Goal: Information Seeking & Learning: Learn about a topic

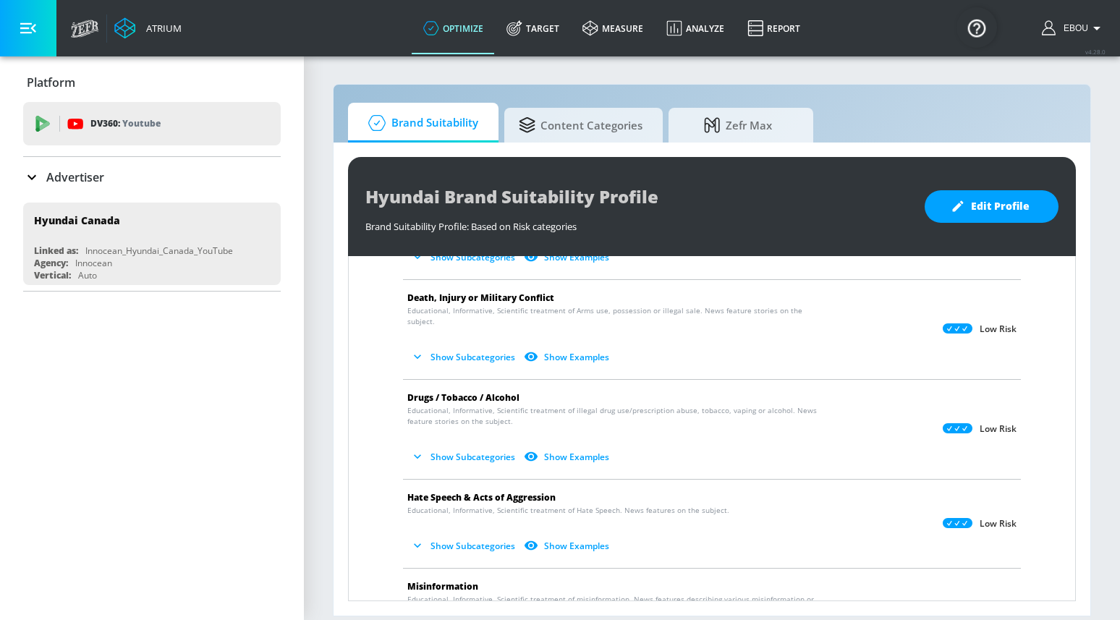
scroll to position [41, 0]
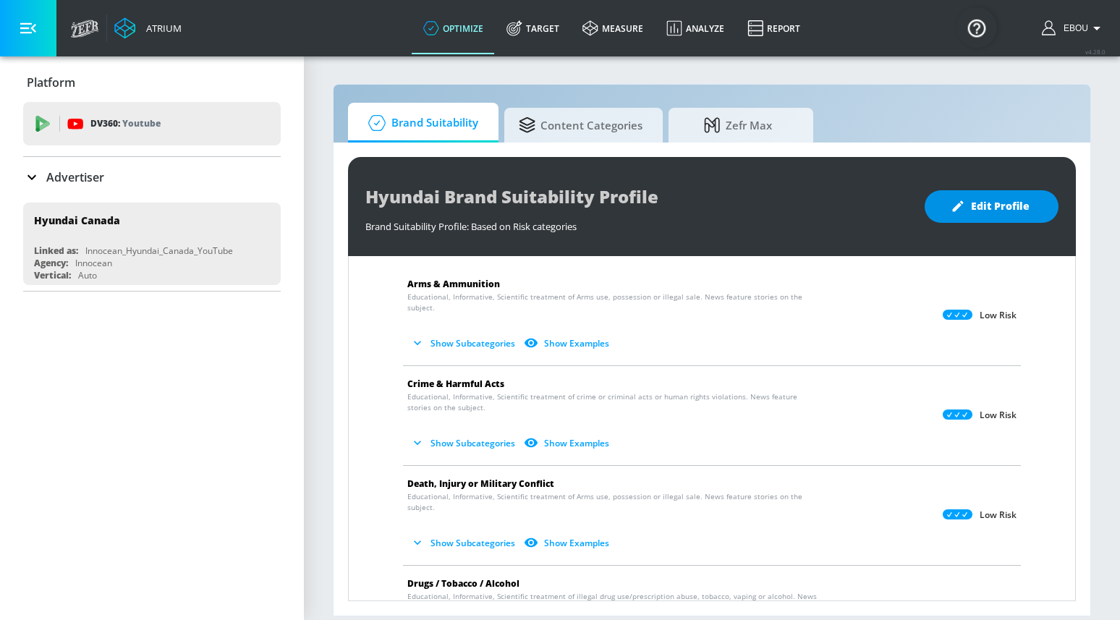
click at [987, 219] on button "Edit Profile" at bounding box center [992, 206] width 134 height 33
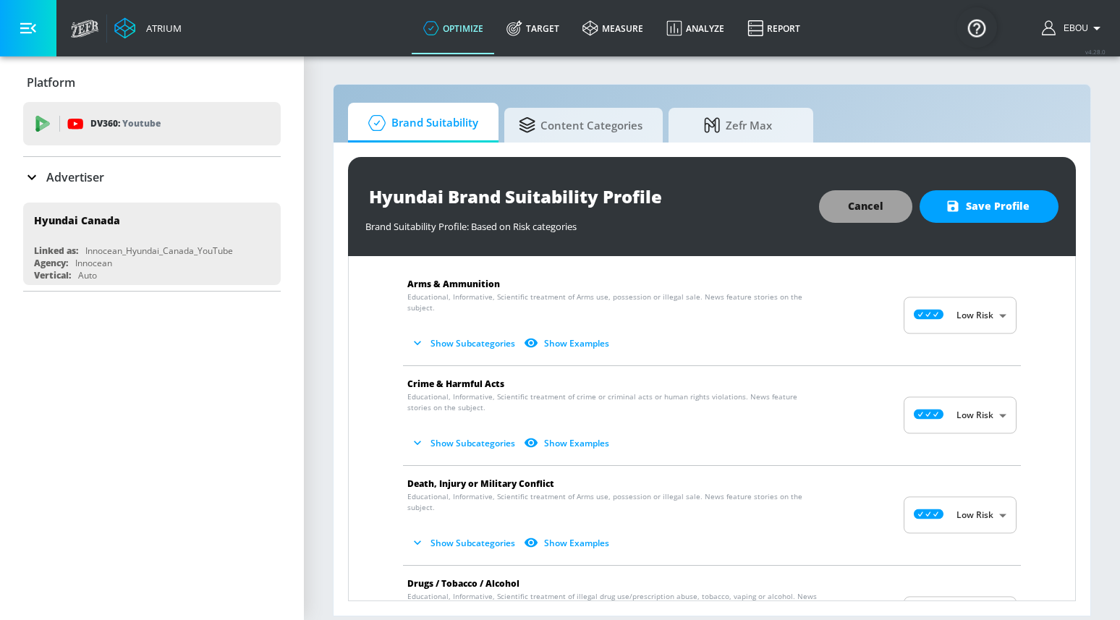
click at [873, 208] on span "Cancel" at bounding box center [865, 207] width 35 height 18
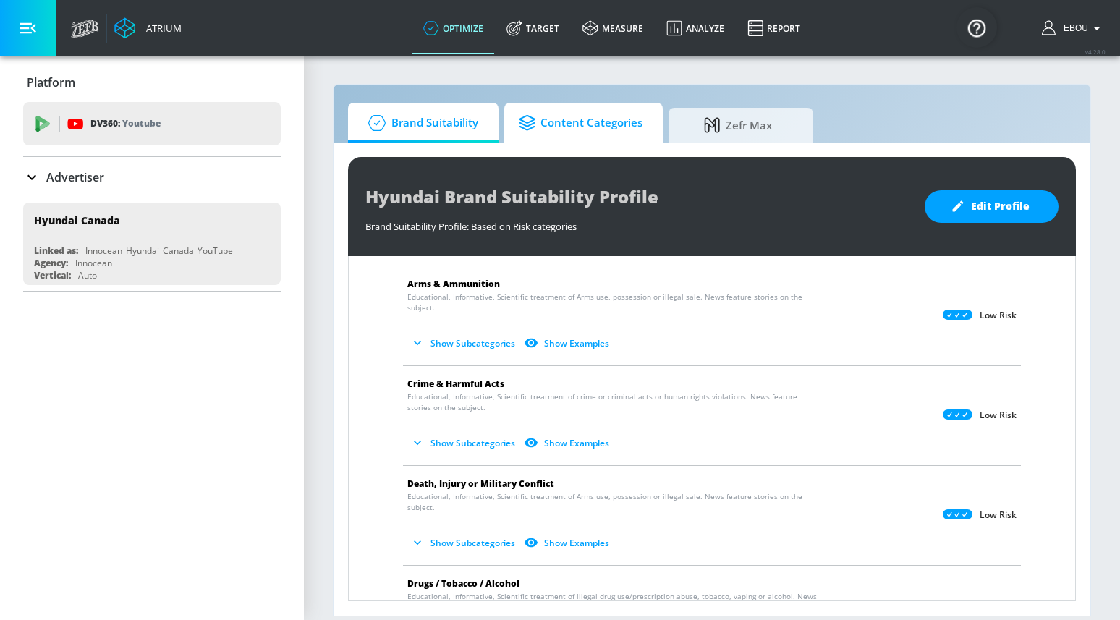
click at [619, 130] on span "Content Categories" at bounding box center [581, 123] width 124 height 35
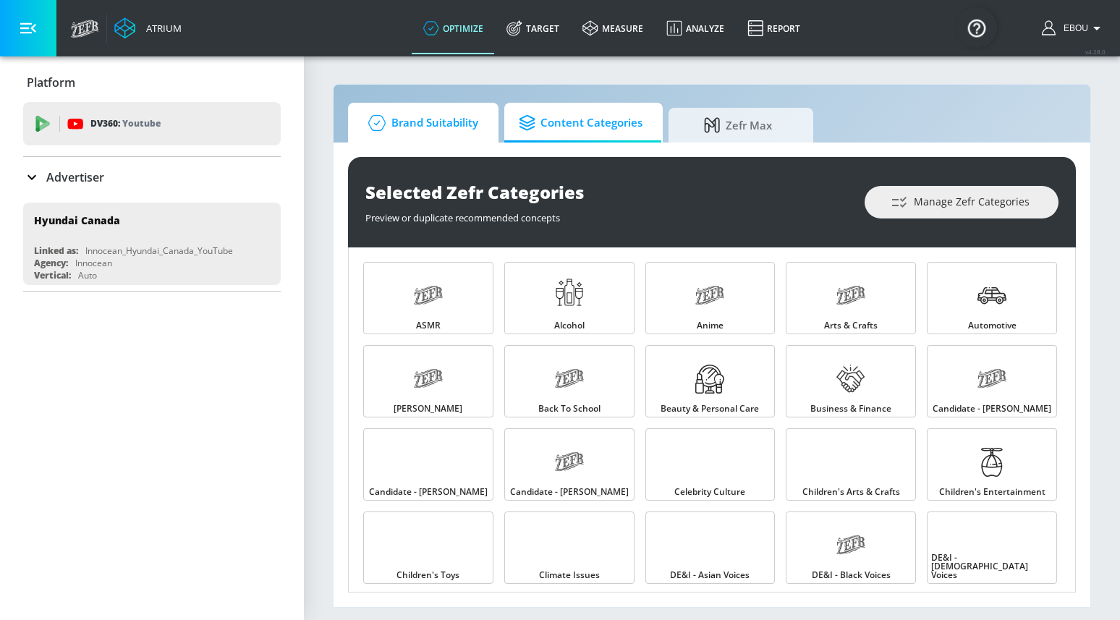
click at [471, 117] on span "Brand Suitability" at bounding box center [420, 123] width 116 height 35
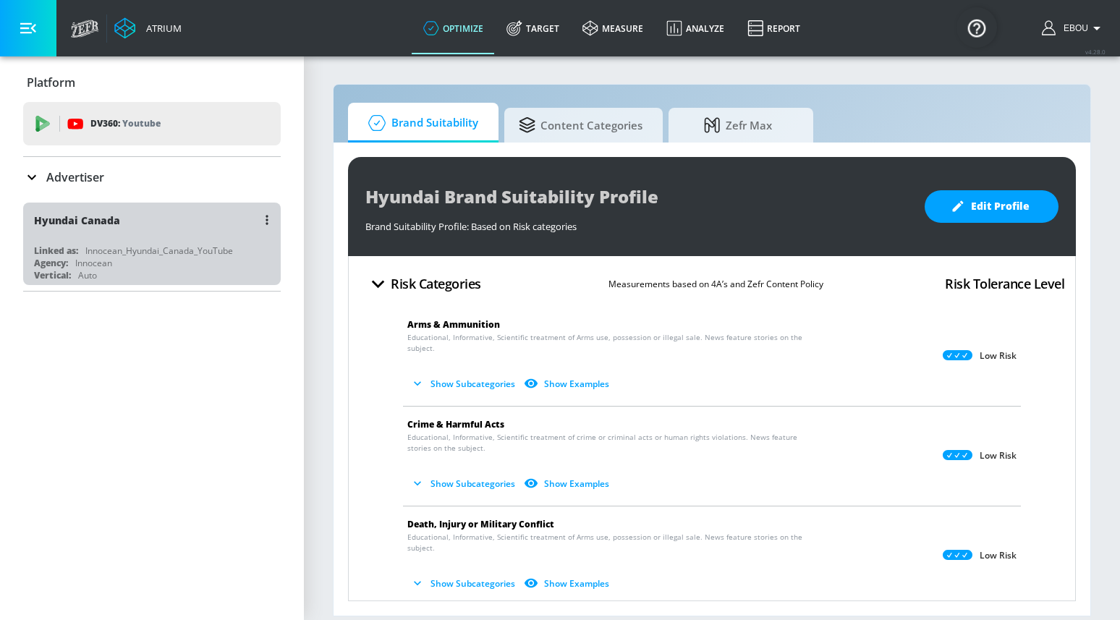
click at [183, 243] on div "Hyundai Canada Linked as: Innocean_Hyundai_Canada_YouTube Agency: Innocean Vert…" at bounding box center [152, 244] width 258 height 82
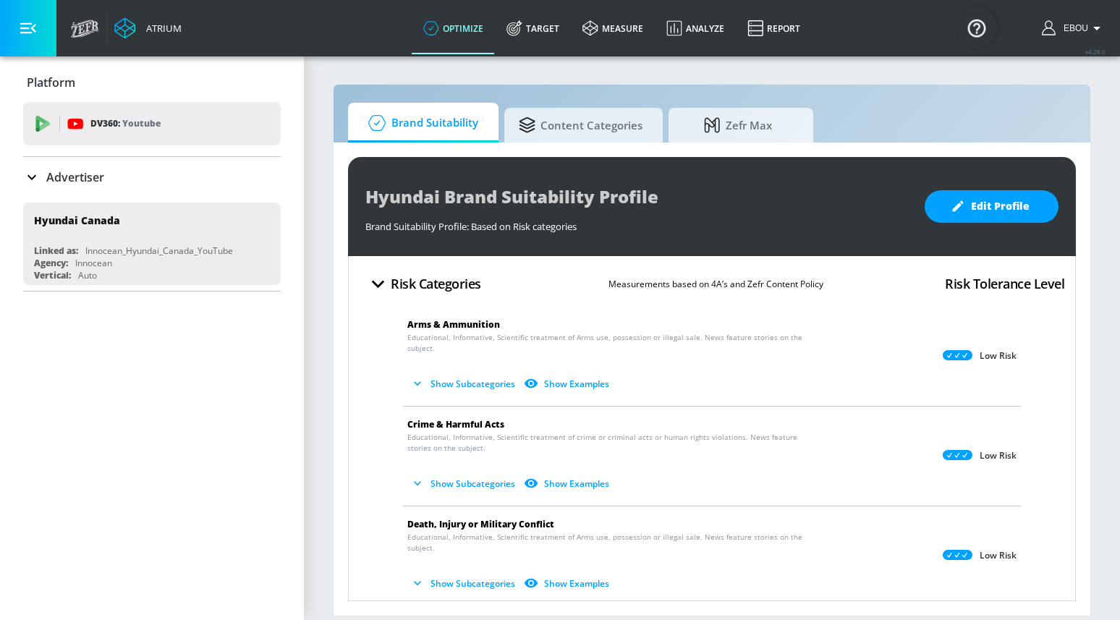
click at [488, 373] on button "Show Subcategories" at bounding box center [464, 384] width 114 height 24
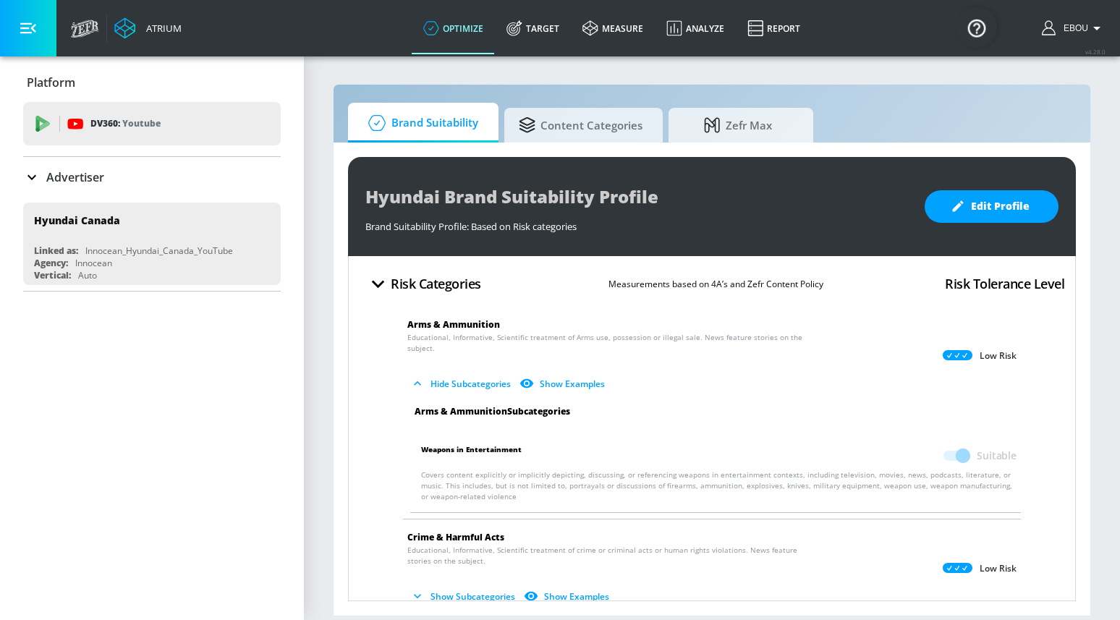
click at [486, 374] on button "Hide Subcategories" at bounding box center [461, 384] width 109 height 24
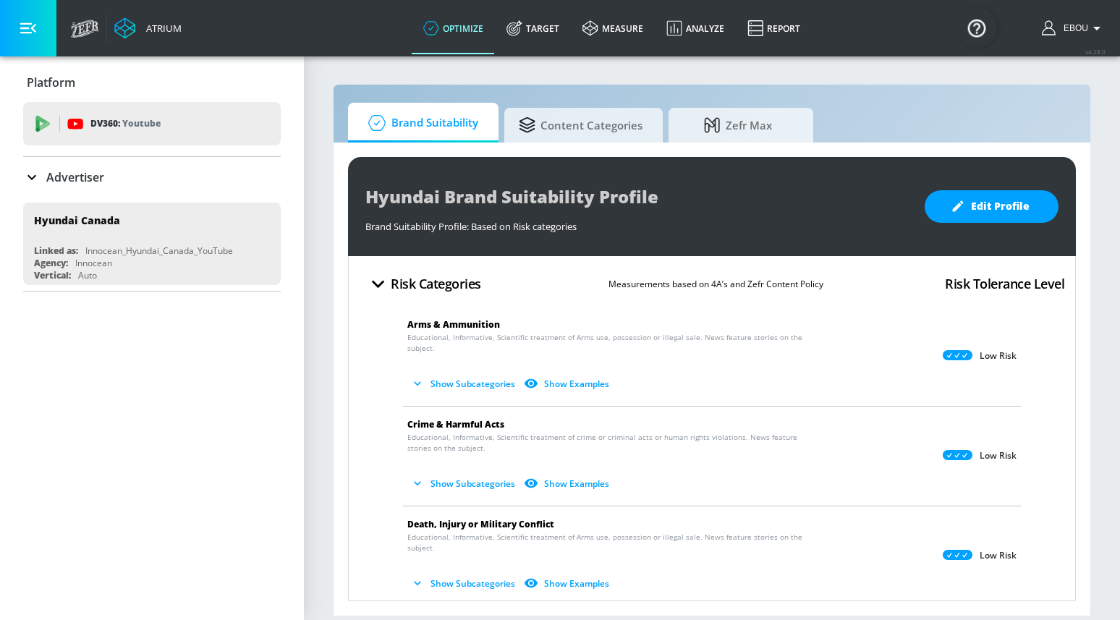
click at [486, 374] on button "Show Subcategories" at bounding box center [464, 384] width 114 height 24
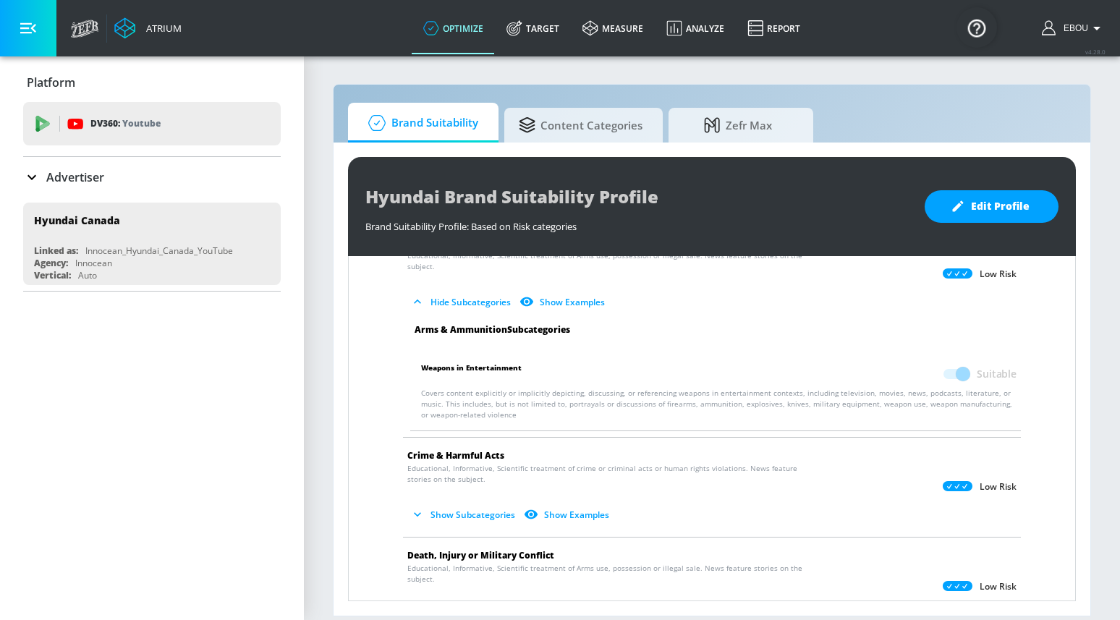
scroll to position [141, 0]
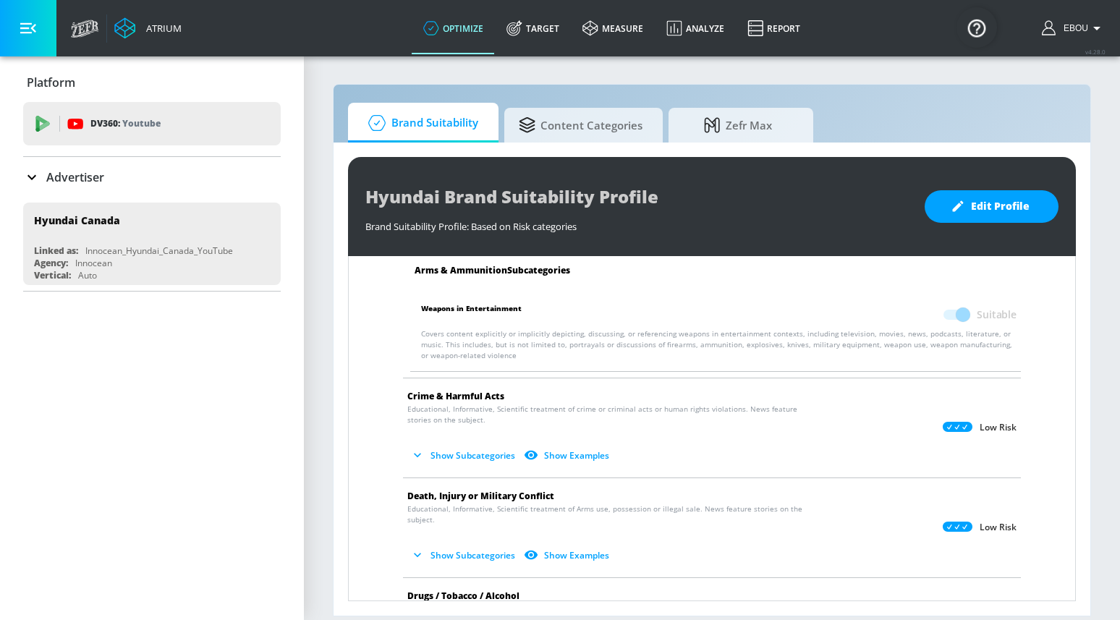
click at [486, 444] on button "Show Subcategories" at bounding box center [464, 456] width 114 height 24
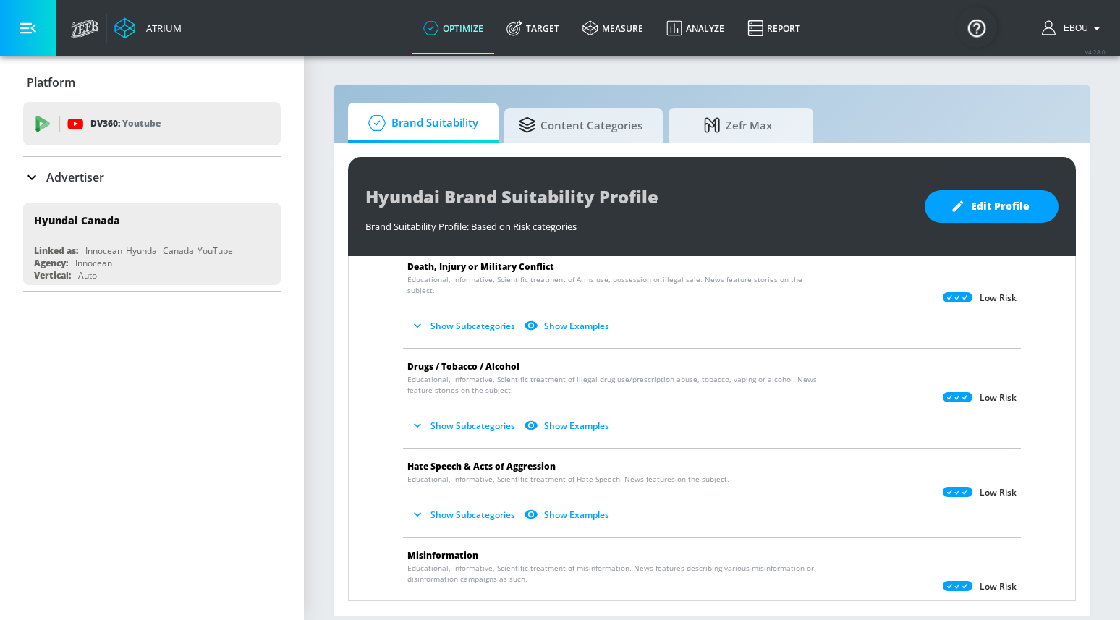
scroll to position [552, 0]
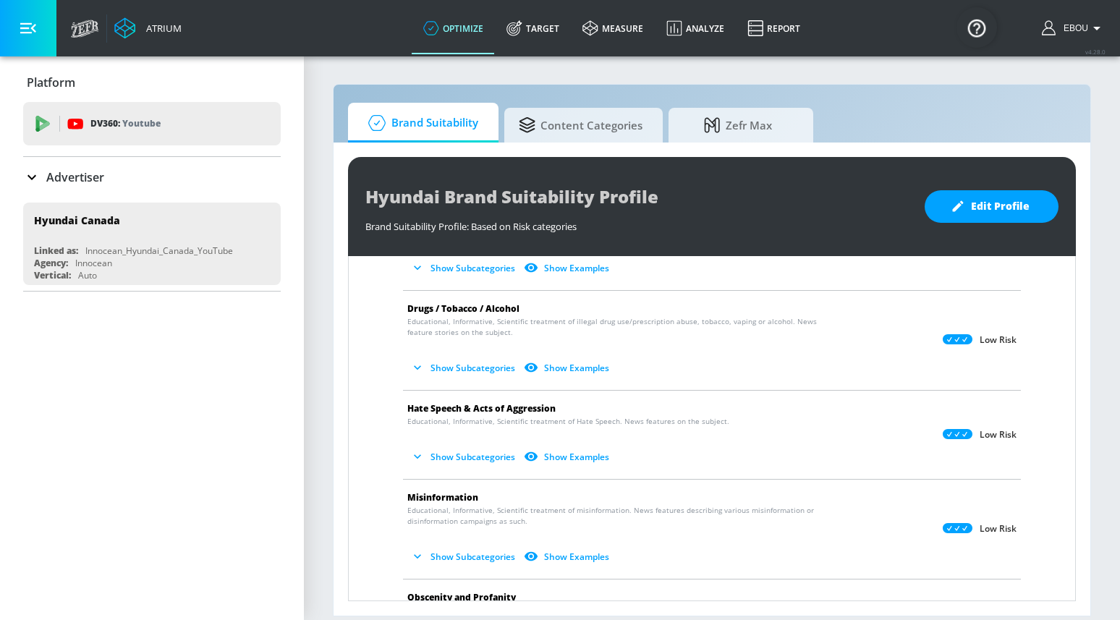
click at [475, 445] on button "Show Subcategories" at bounding box center [464, 457] width 114 height 24
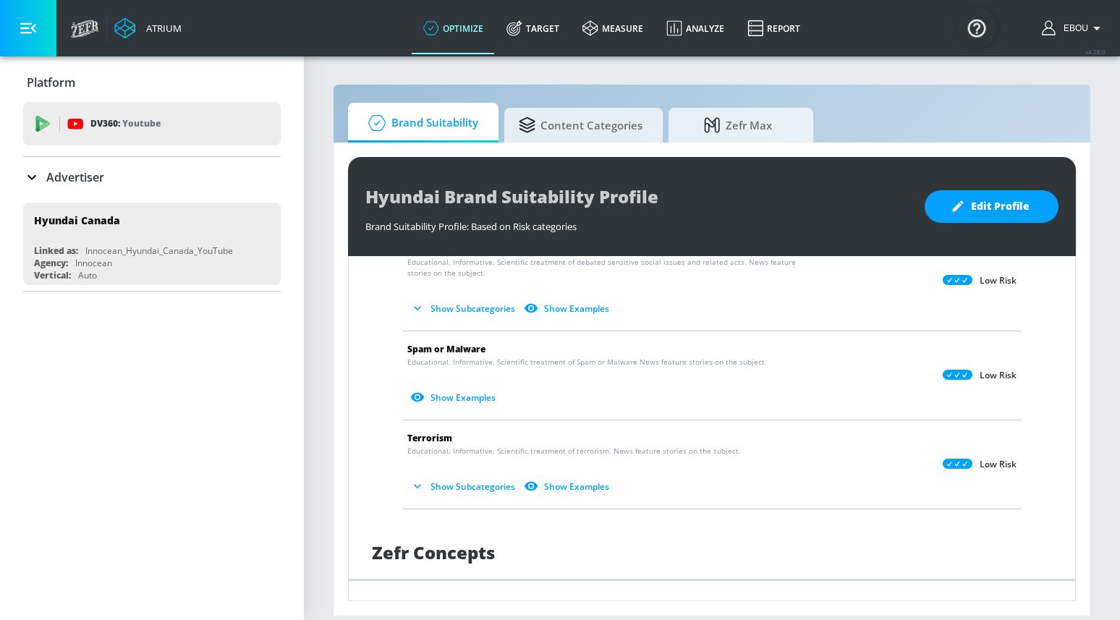
scroll to position [1381, 0]
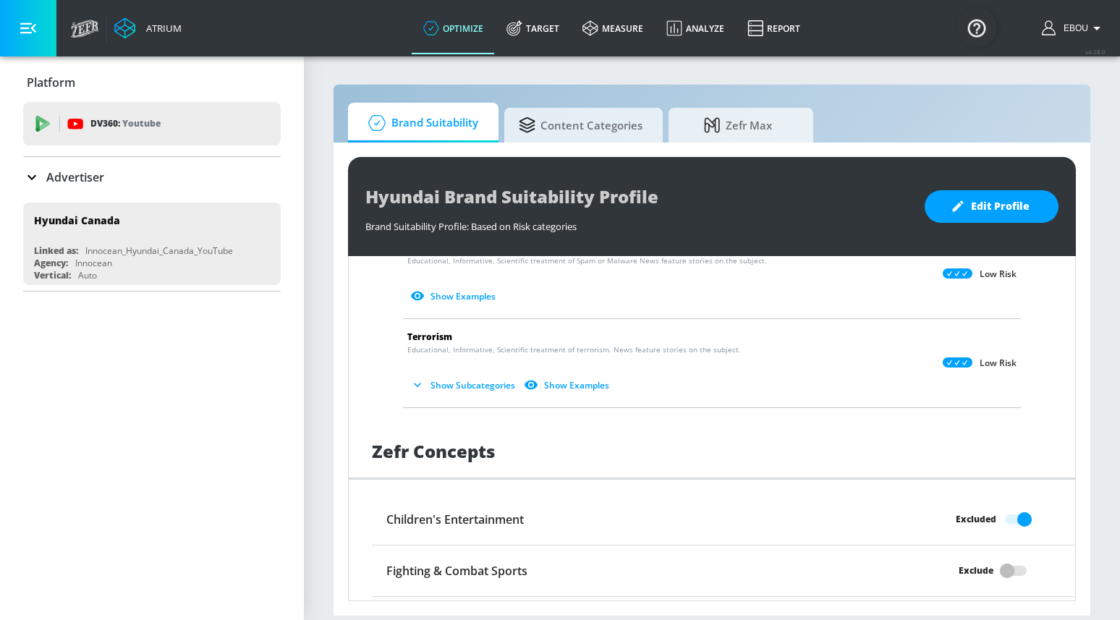
click at [468, 373] on button "Show Subcategories" at bounding box center [464, 385] width 114 height 24
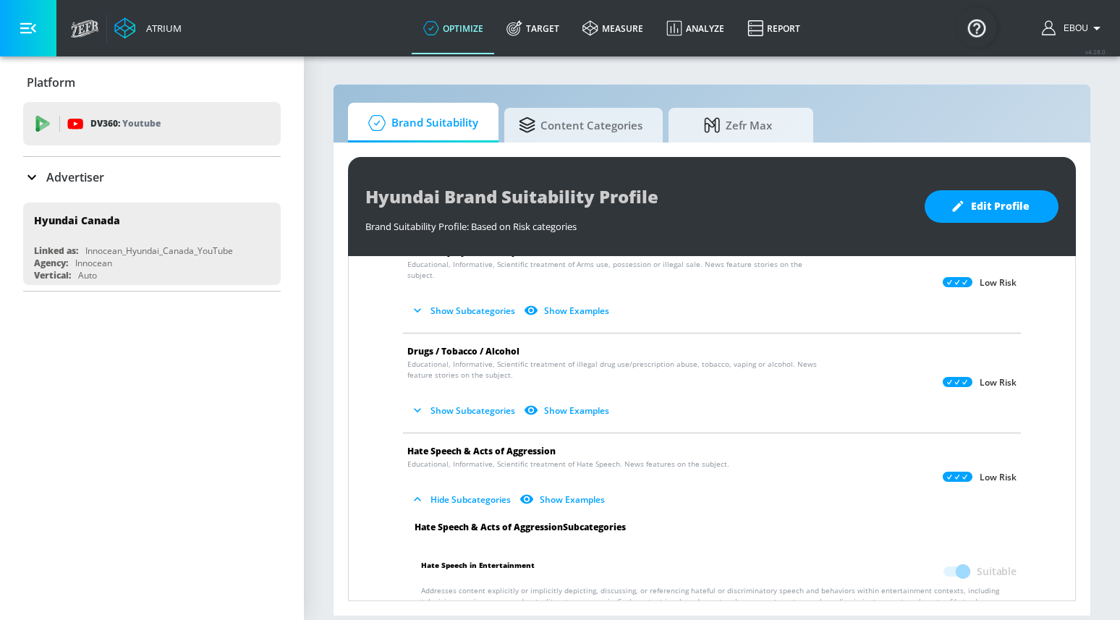
scroll to position [504, 0]
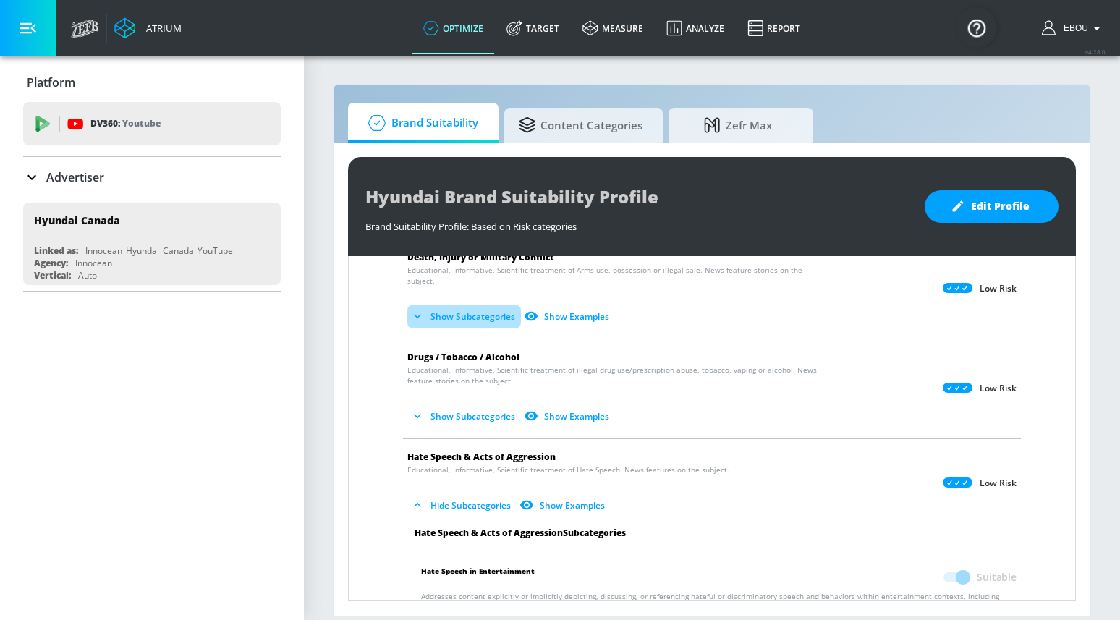
click at [490, 305] on button "Show Subcategories" at bounding box center [464, 317] width 114 height 24
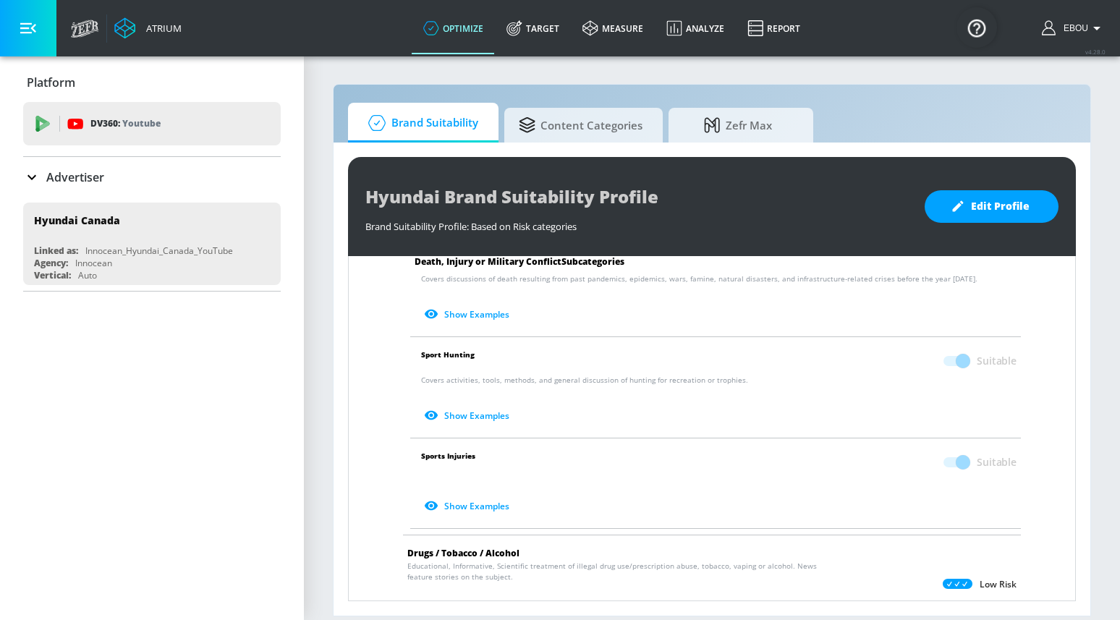
scroll to position [717, 0]
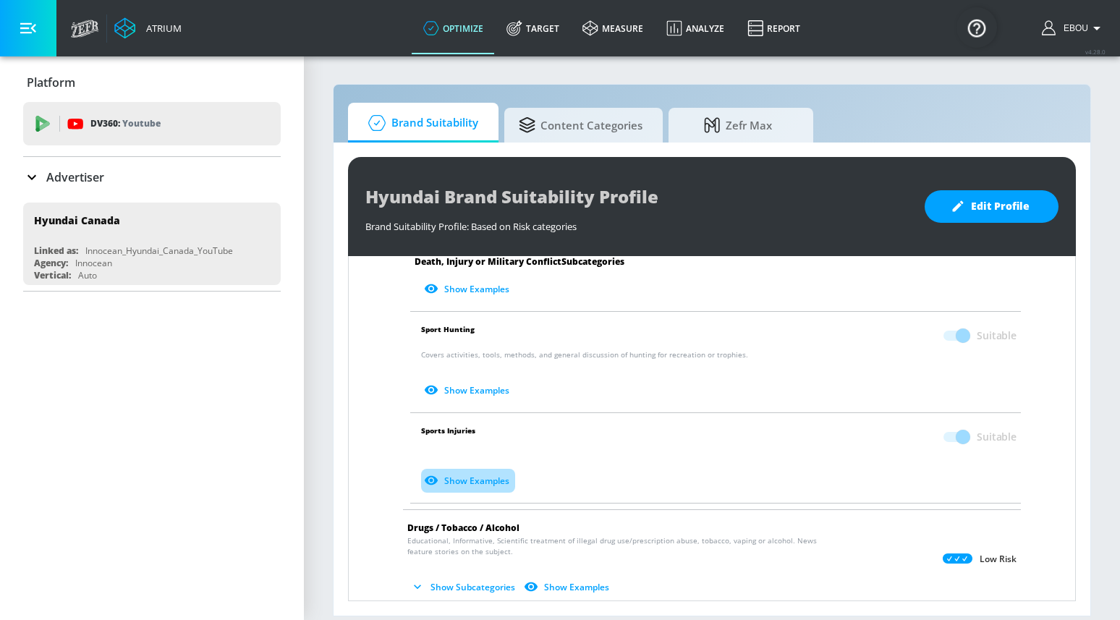
click at [474, 469] on button "Show Examples" at bounding box center [468, 481] width 94 height 24
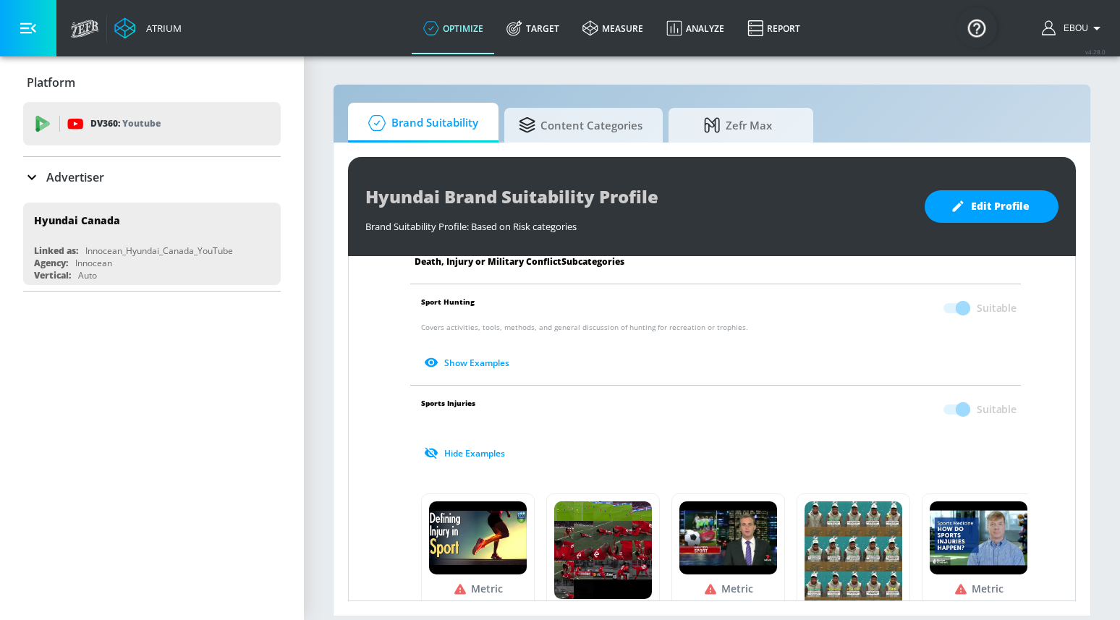
scroll to position [588, 0]
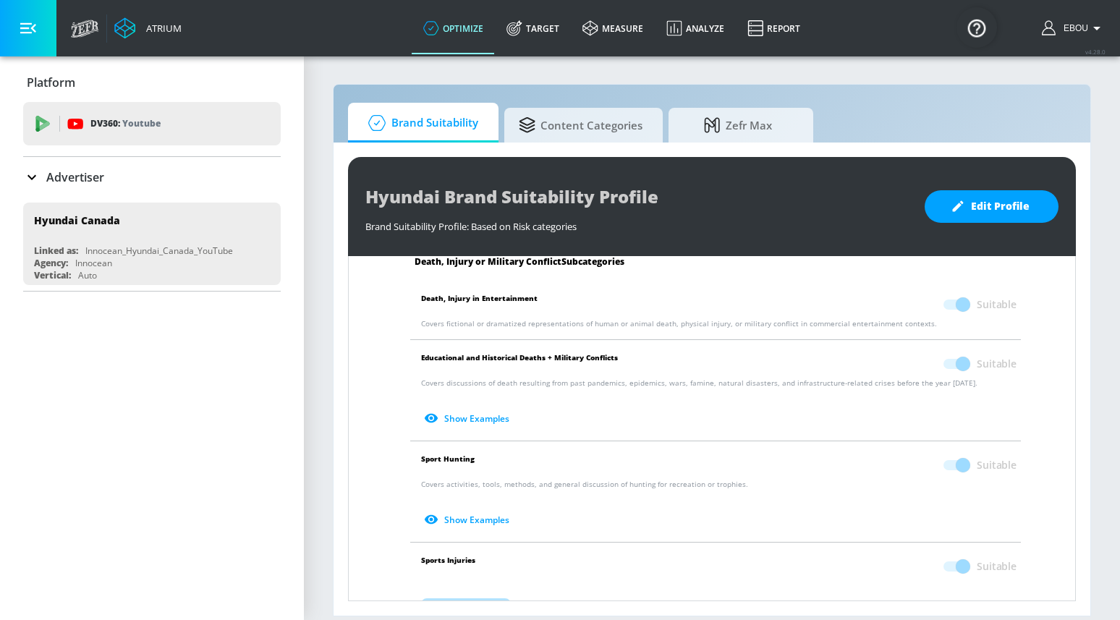
click at [472, 598] on button "Hide Examples" at bounding box center [466, 610] width 90 height 24
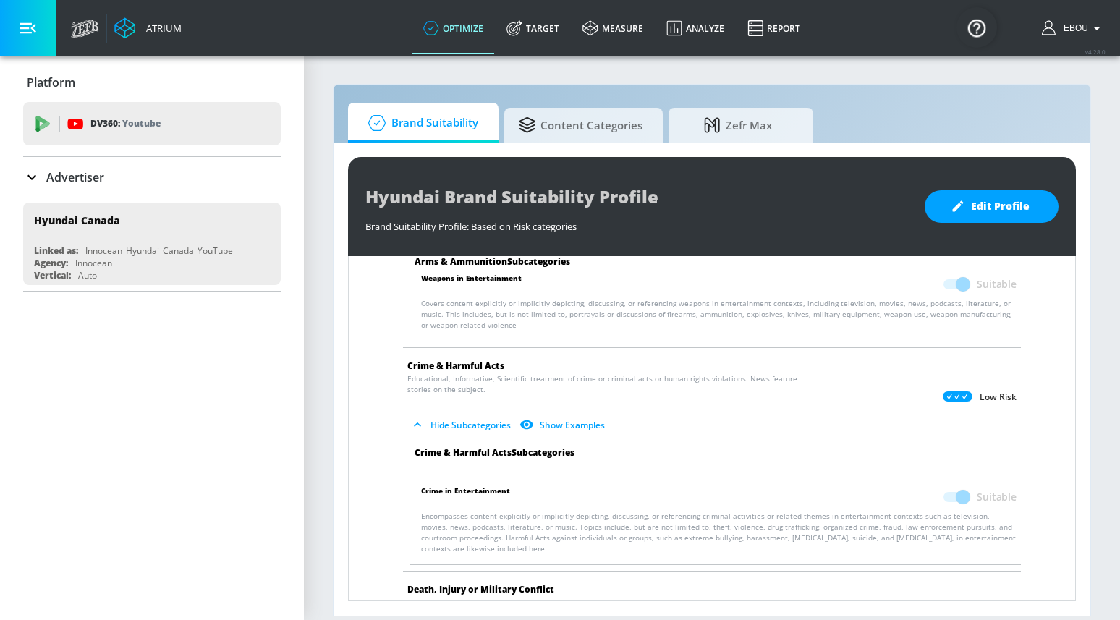
scroll to position [181, 0]
